Goal: Navigation & Orientation: Find specific page/section

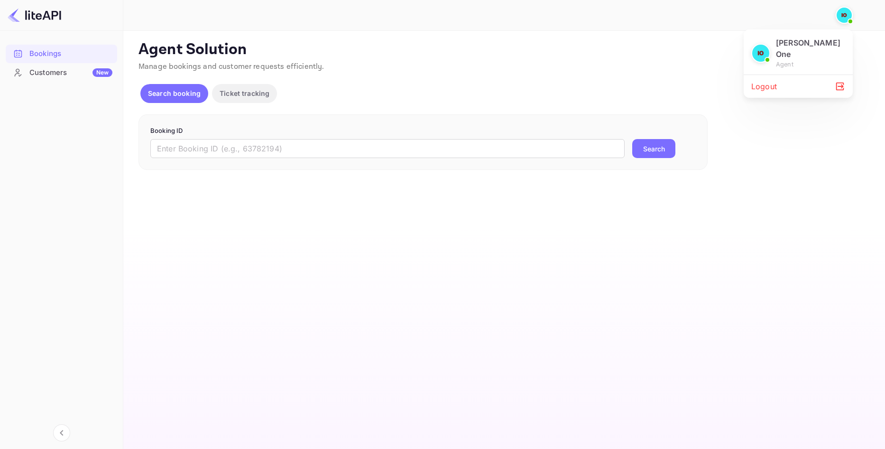
click at [762, 78] on div "Logout" at bounding box center [798, 86] width 109 height 23
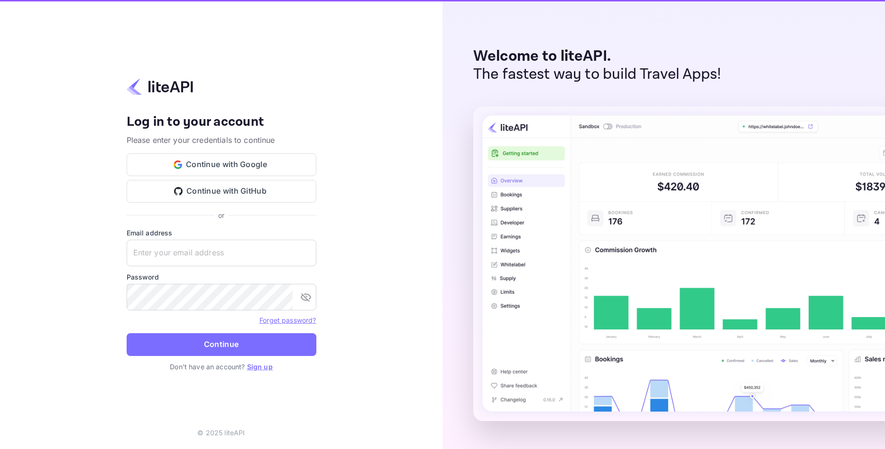
type input "[EMAIL_ADDRESS][DOMAIN_NAME]"
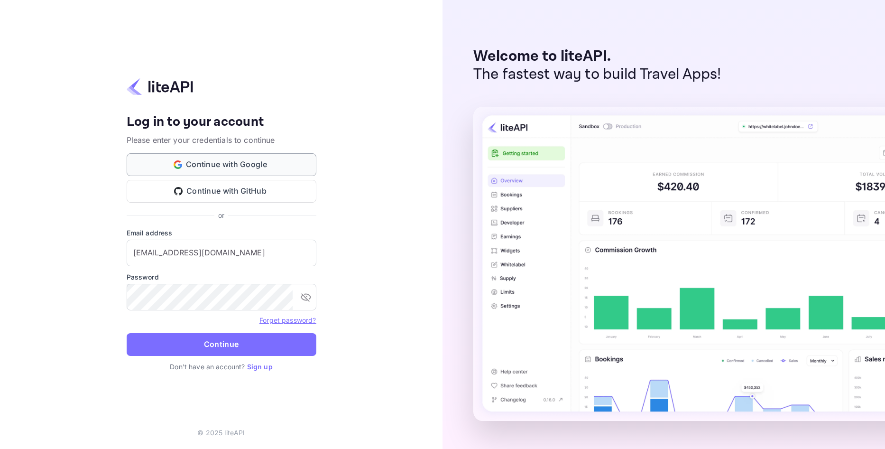
click at [238, 164] on button "Continue with Google" at bounding box center [222, 164] width 190 height 23
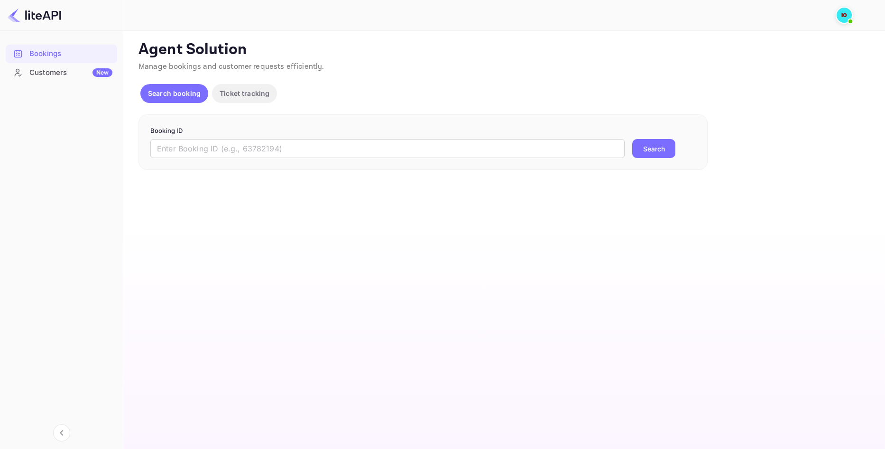
click at [844, 14] on img at bounding box center [844, 15] width 15 height 15
drag, startPoint x: 507, startPoint y: 81, endPoint x: 163, endPoint y: 99, distance: 344.3
click at [505, 81] on div at bounding box center [442, 224] width 885 height 449
click at [50, 74] on div "Customers New" at bounding box center [70, 72] width 83 height 11
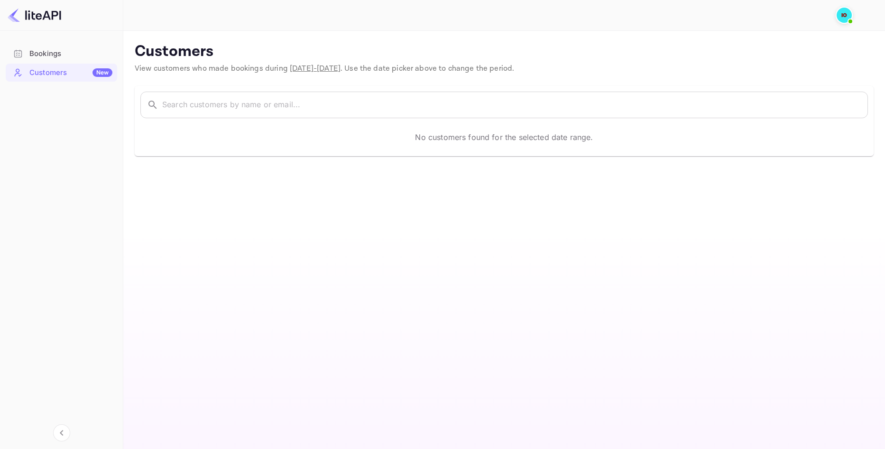
click at [52, 57] on div "Bookings" at bounding box center [70, 53] width 83 height 11
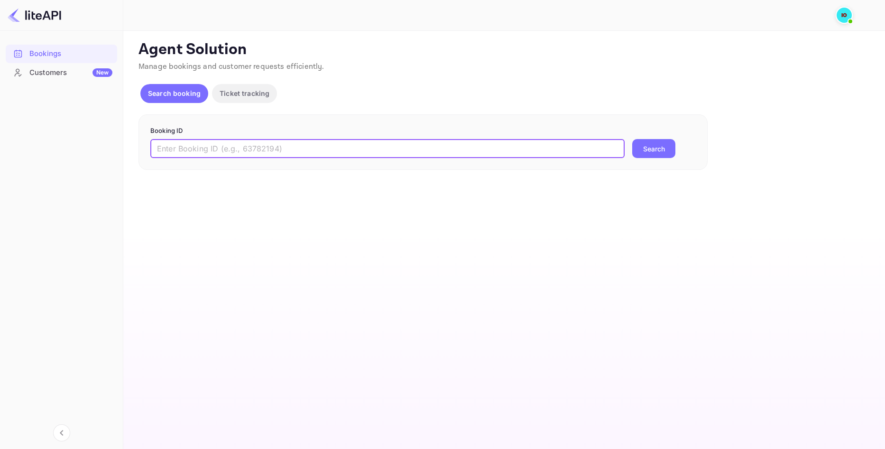
click at [238, 150] on input "text" at bounding box center [387, 148] width 474 height 19
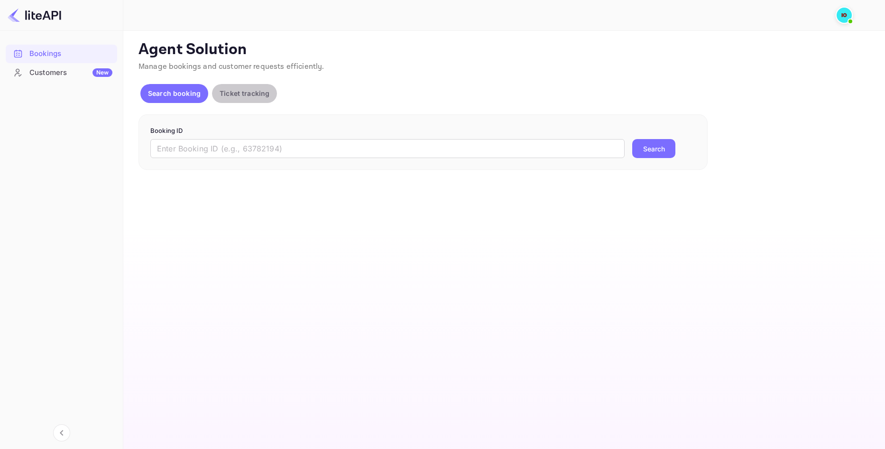
click at [232, 101] on button "Ticket tracking" at bounding box center [244, 93] width 65 height 19
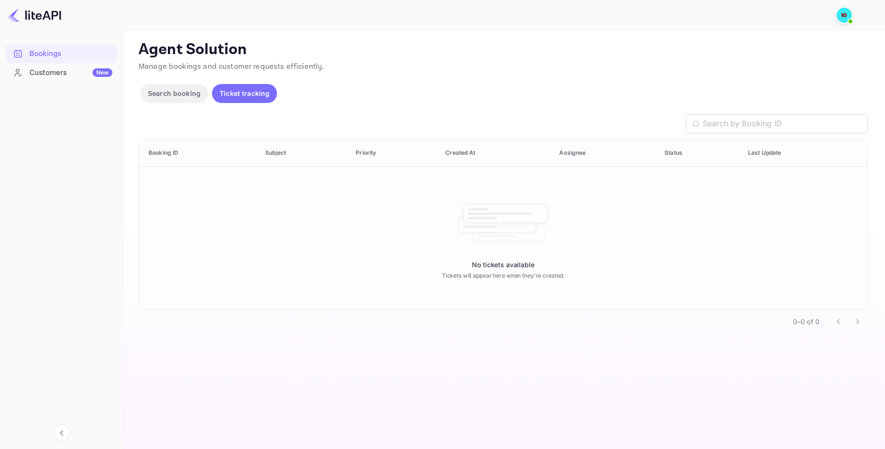
click at [42, 12] on img at bounding box center [35, 15] width 54 height 15
